Goal: Manage account settings

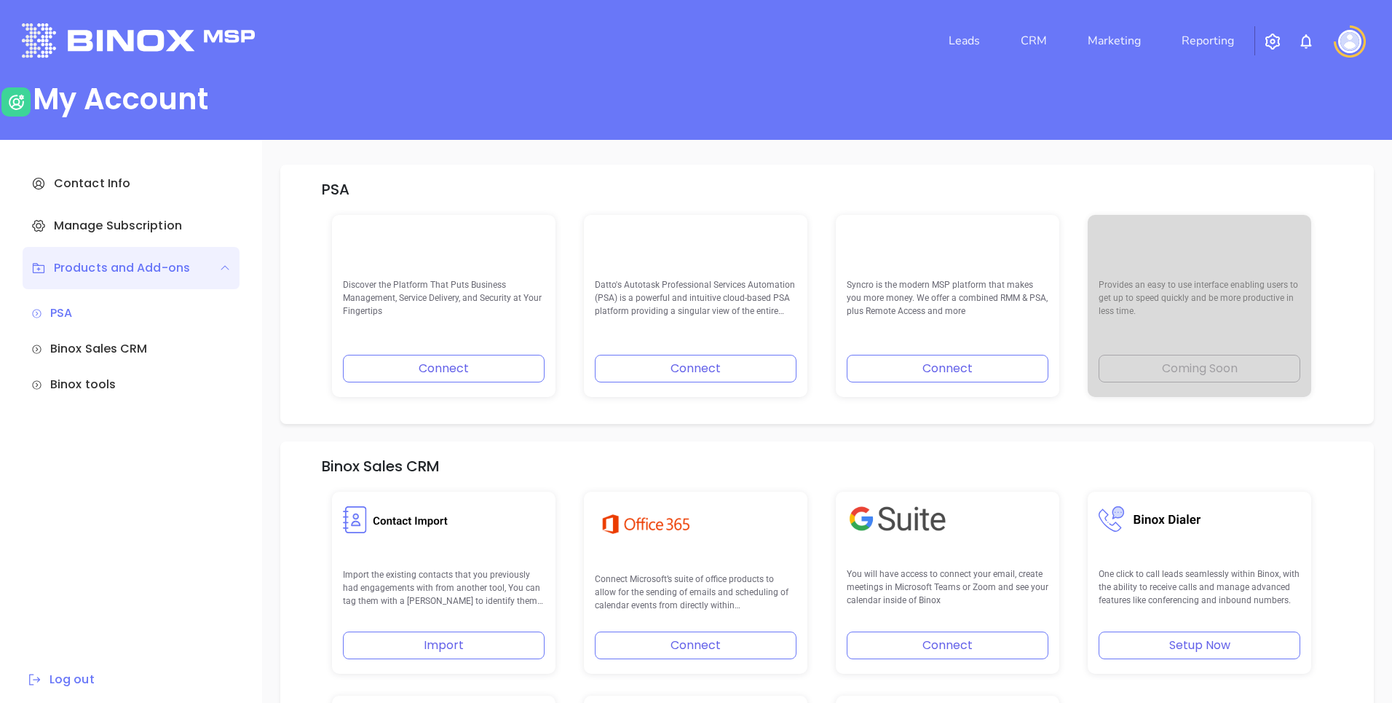
scroll to position [281, 0]
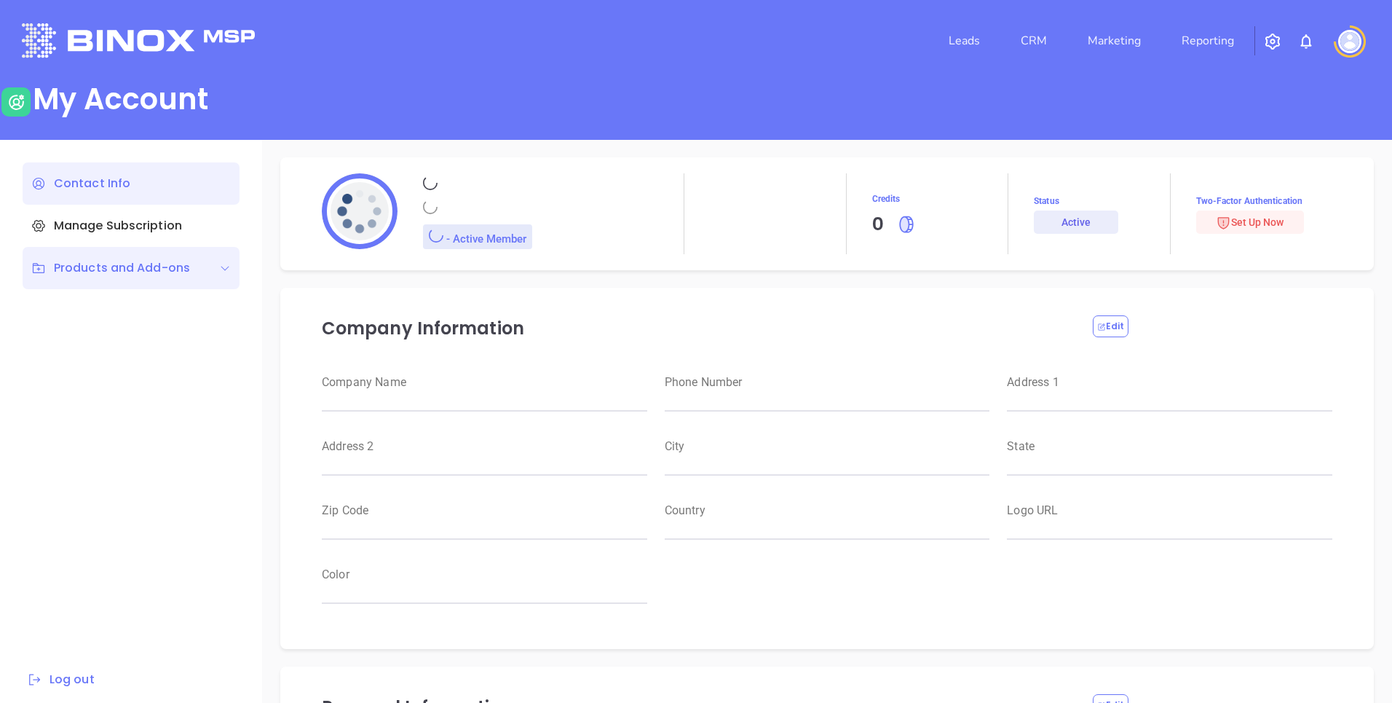
type input "Binox"
type input "Test"
type input "[EMAIL_ADDRESS][DOMAIN_NAME]"
type input "Binox Test"
type input "Management"
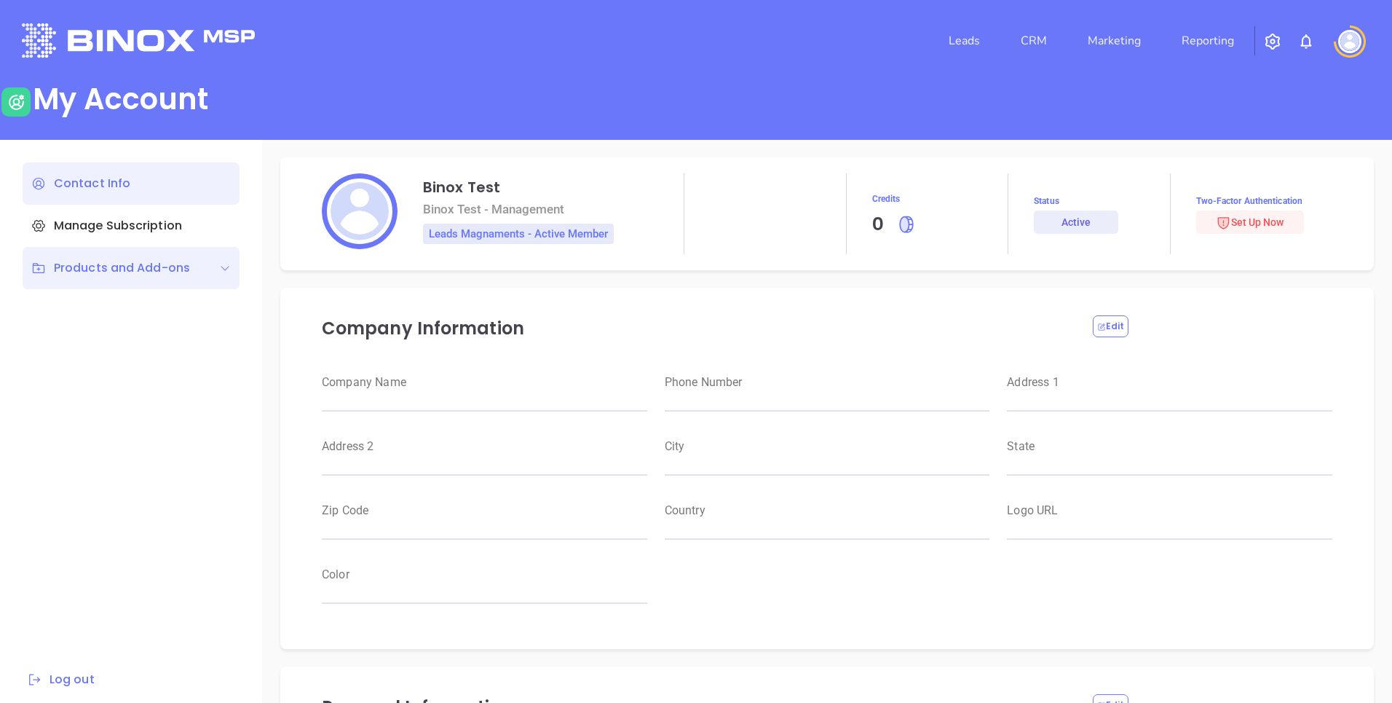
type input "Binox Test"
click at [170, 272] on div "Products and Add-ons" at bounding box center [110, 267] width 159 height 17
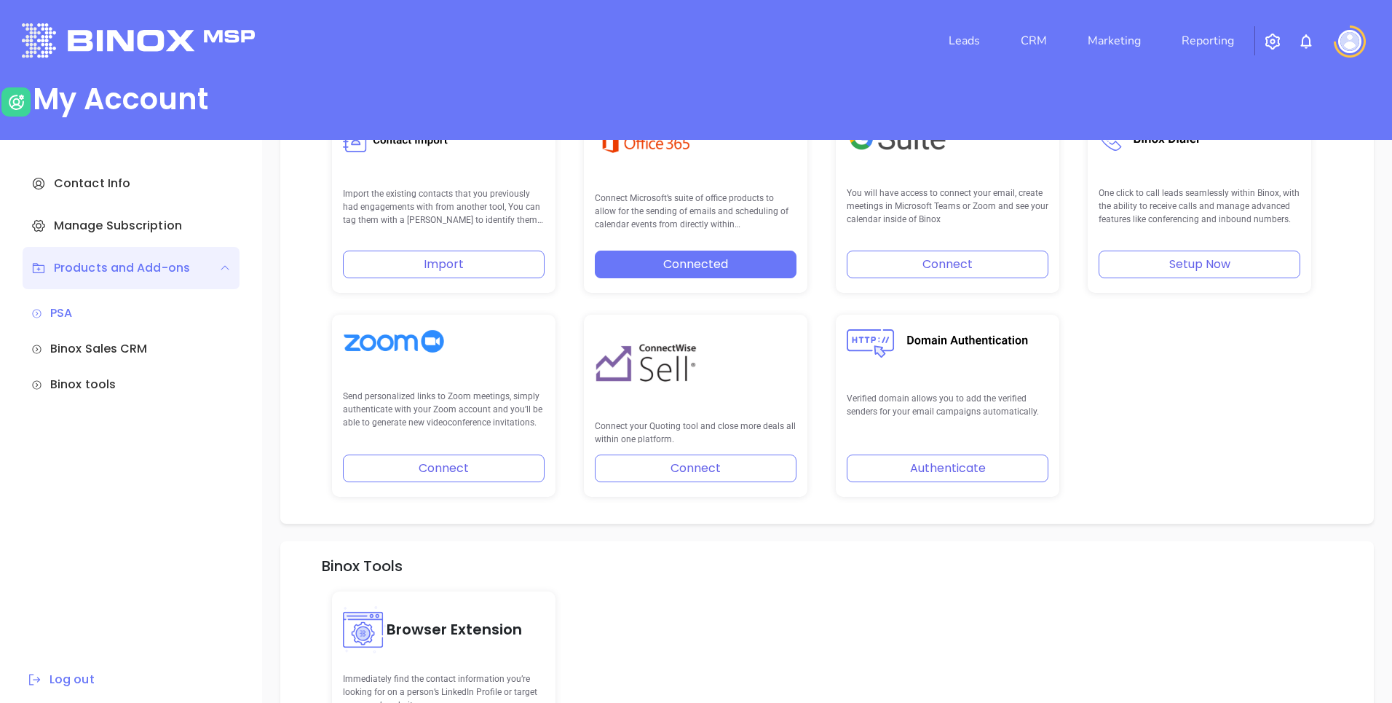
scroll to position [392, 0]
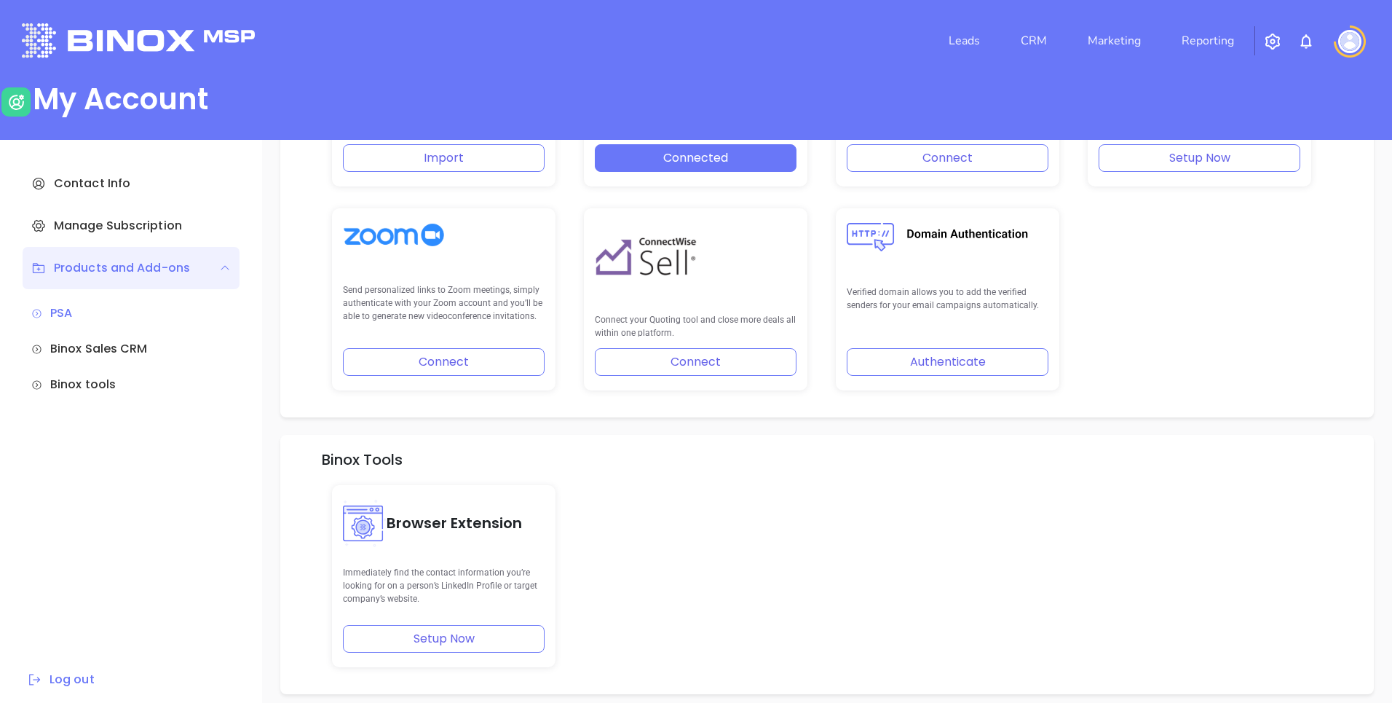
click at [844, 509] on div "Browser Extension Immediately find the contact information you’re looking for o…" at bounding box center [827, 576] width 1008 height 204
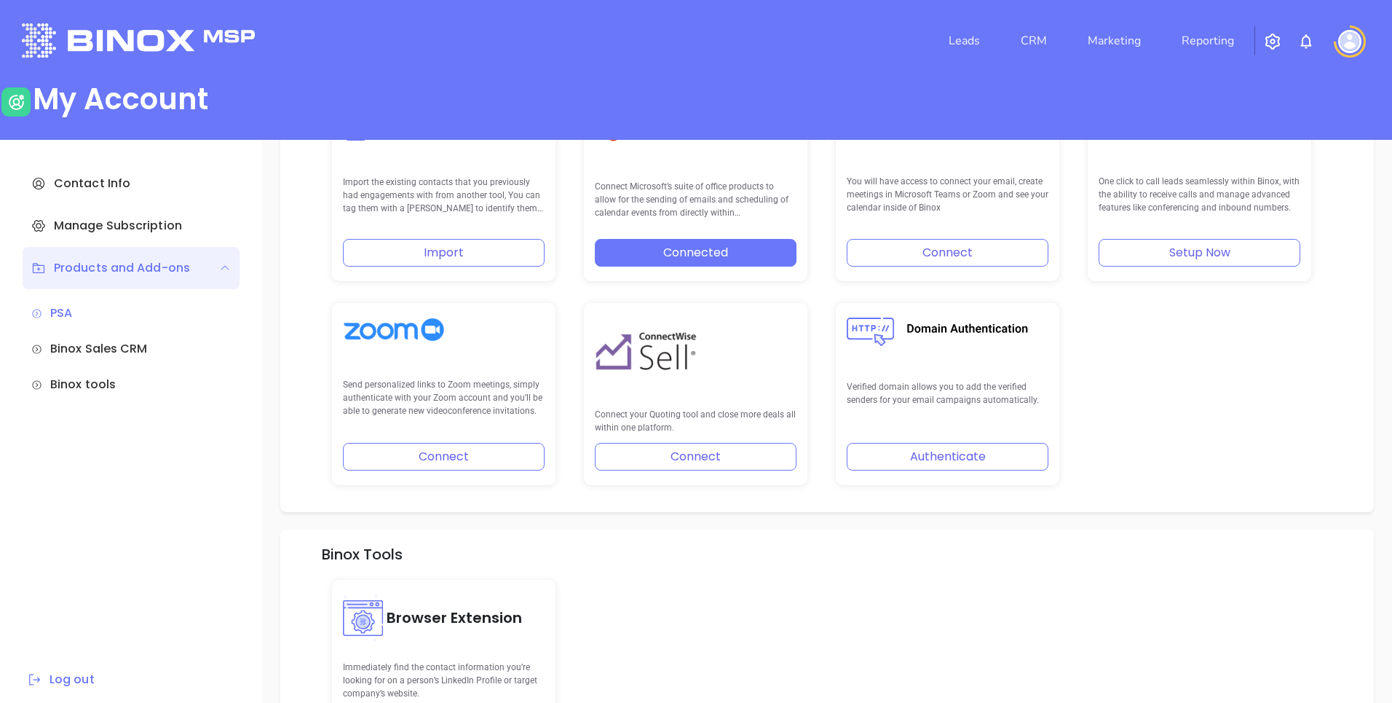
scroll to position [487, 0]
